Goal: Transaction & Acquisition: Download file/media

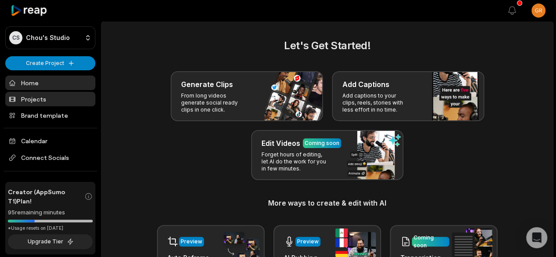
click at [48, 97] on link "Projects" at bounding box center [50, 99] width 90 height 15
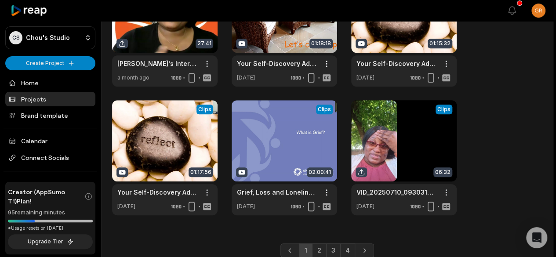
scroll to position [351, 0]
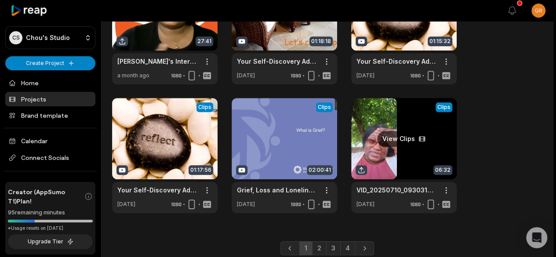
click at [385, 183] on link at bounding box center [404, 155] width 106 height 115
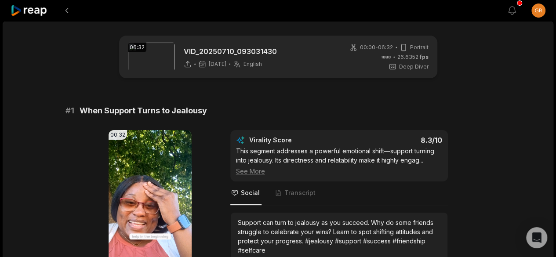
scroll to position [90, 0]
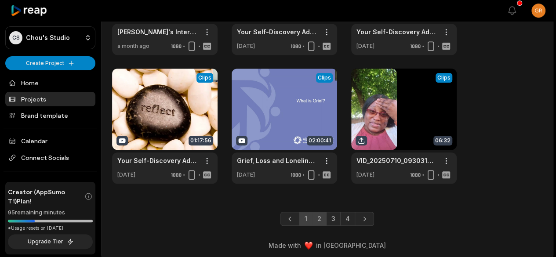
click at [321, 218] on link "2" at bounding box center [319, 219] width 15 height 14
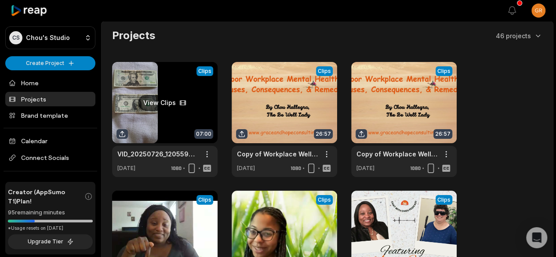
click at [158, 127] on link at bounding box center [165, 119] width 106 height 115
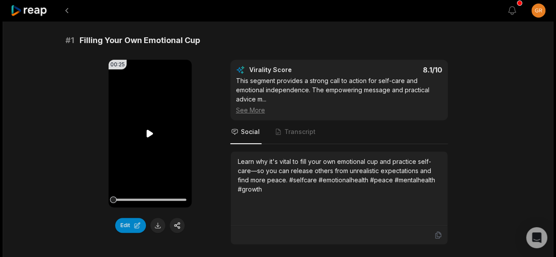
scroll to position [73, 0]
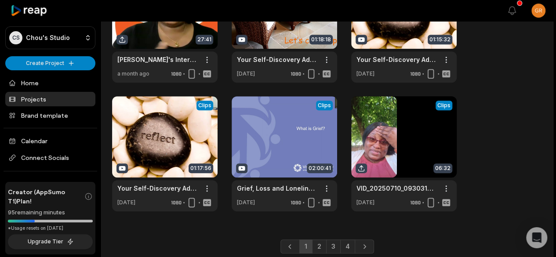
scroll to position [384, 0]
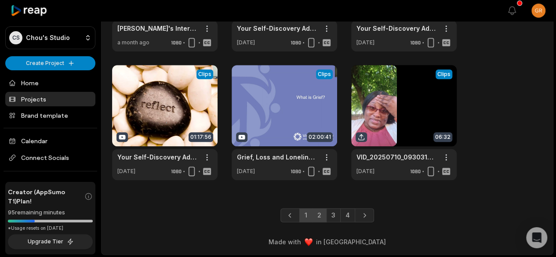
click at [321, 212] on link "2" at bounding box center [319, 215] width 15 height 14
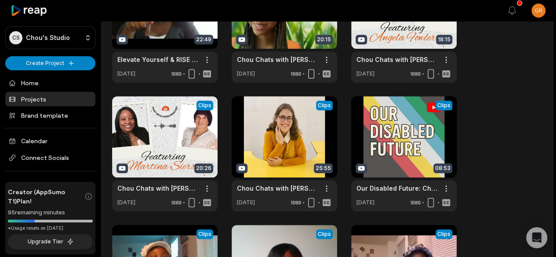
scroll to position [223, 0]
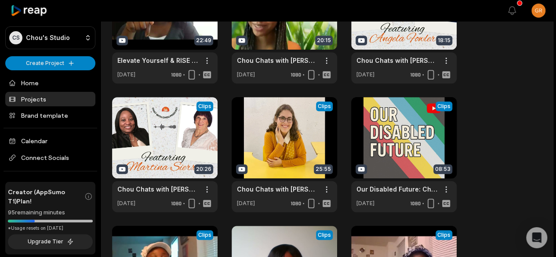
click at [438, 205] on link at bounding box center [404, 154] width 106 height 115
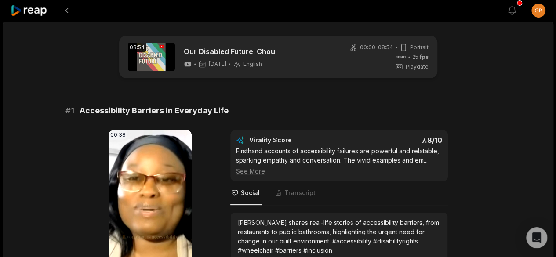
drag, startPoint x: 438, startPoint y: 205, endPoint x: 361, endPoint y: 189, distance: 79.0
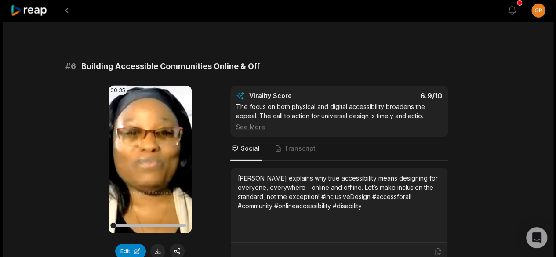
scroll to position [1339, 0]
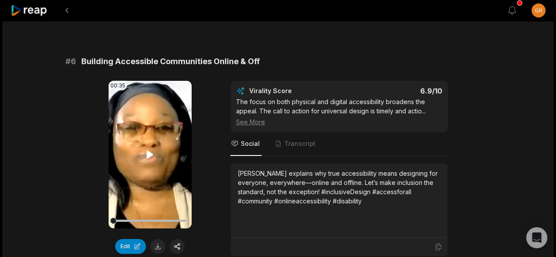
click at [149, 151] on icon at bounding box center [150, 154] width 7 height 7
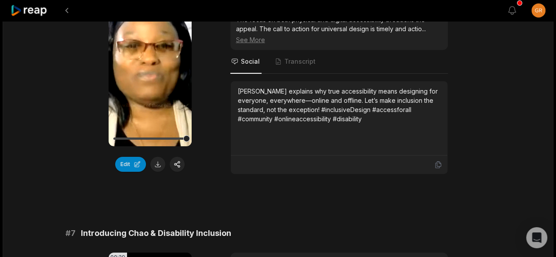
scroll to position [1421, 0]
click at [155, 157] on button at bounding box center [157, 164] width 15 height 15
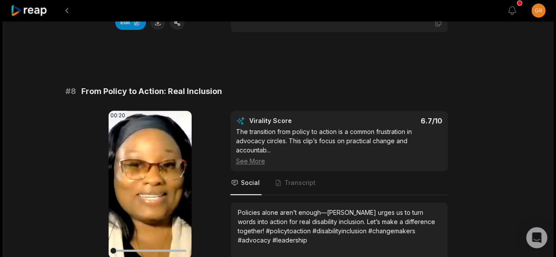
scroll to position [1845, 0]
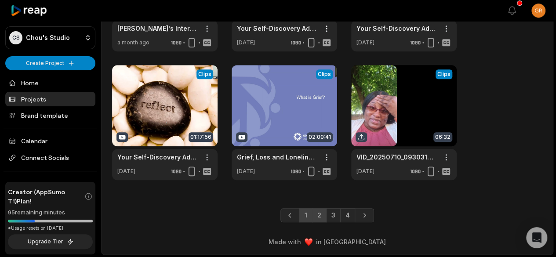
click at [319, 216] on link "2" at bounding box center [319, 215] width 15 height 14
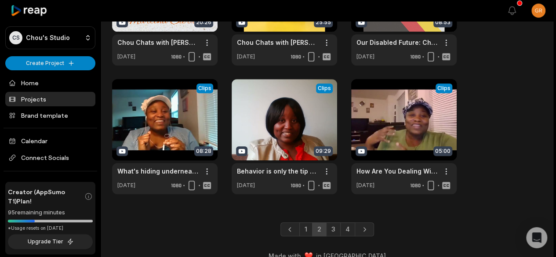
scroll to position [370, 0]
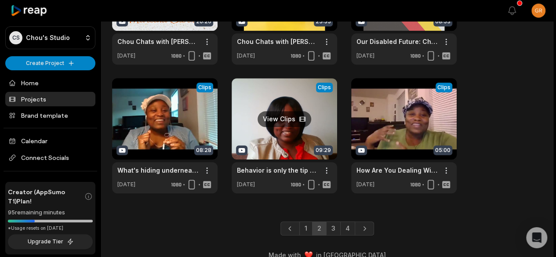
click at [290, 117] on link at bounding box center [285, 135] width 106 height 115
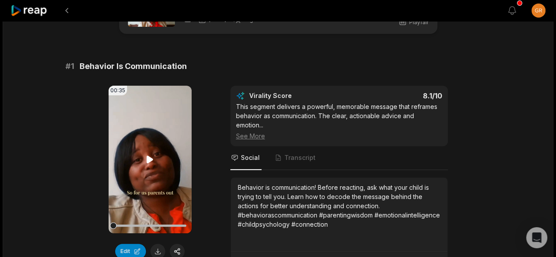
scroll to position [94, 0]
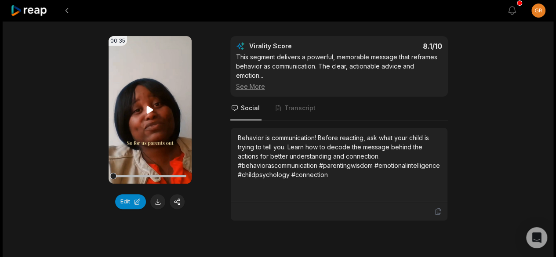
click at [149, 110] on icon at bounding box center [150, 109] width 7 height 7
click at [159, 200] on button at bounding box center [157, 201] width 15 height 15
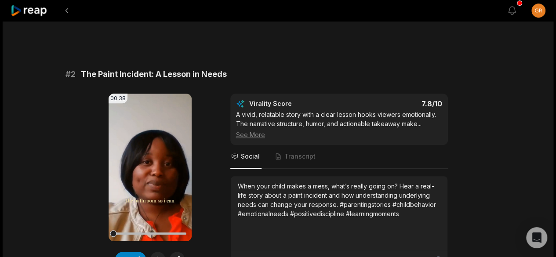
scroll to position [302, 0]
